Goal: Task Accomplishment & Management: Complete application form

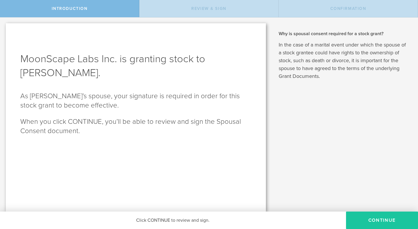
click at [386, 220] on button "CONTINUE" at bounding box center [382, 220] width 72 height 17
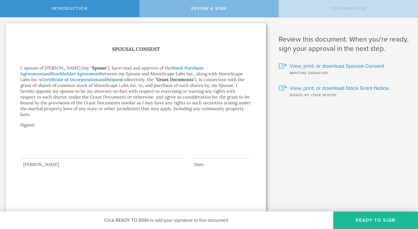
click at [31, 147] on div at bounding box center [101, 146] width 162 height 23
click at [57, 151] on div at bounding box center [101, 146] width 162 height 23
click at [366, 217] on button "Ready to Sign" at bounding box center [376, 220] width 85 height 17
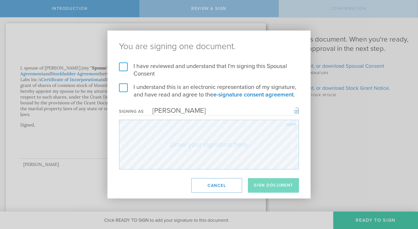
click at [119, 66] on div "I have reviewed and understand that I'm signing this Spousal Consent I understa…" at bounding box center [209, 115] width 203 height 107
click at [124, 70] on label "I have reviewed and understand that I'm signing this Spousal Consent" at bounding box center [209, 69] width 180 height 15
click at [0, 0] on input "I have reviewed and understand that I'm signing this Spousal Consent" at bounding box center [0, 0] width 0 height 0
click at [121, 89] on label "I understand this is an electronic representation of my signature, and have rea…" at bounding box center [209, 90] width 180 height 15
click at [0, 0] on input "I understand this is an electronic representation of my signature, and have rea…" at bounding box center [0, 0] width 0 height 0
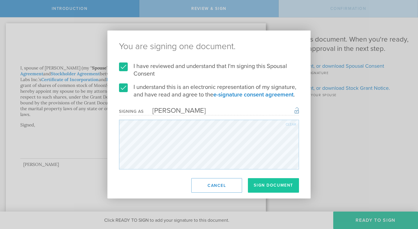
click at [262, 185] on button "Sign Document" at bounding box center [273, 185] width 51 height 15
